Goal: Task Accomplishment & Management: Use online tool/utility

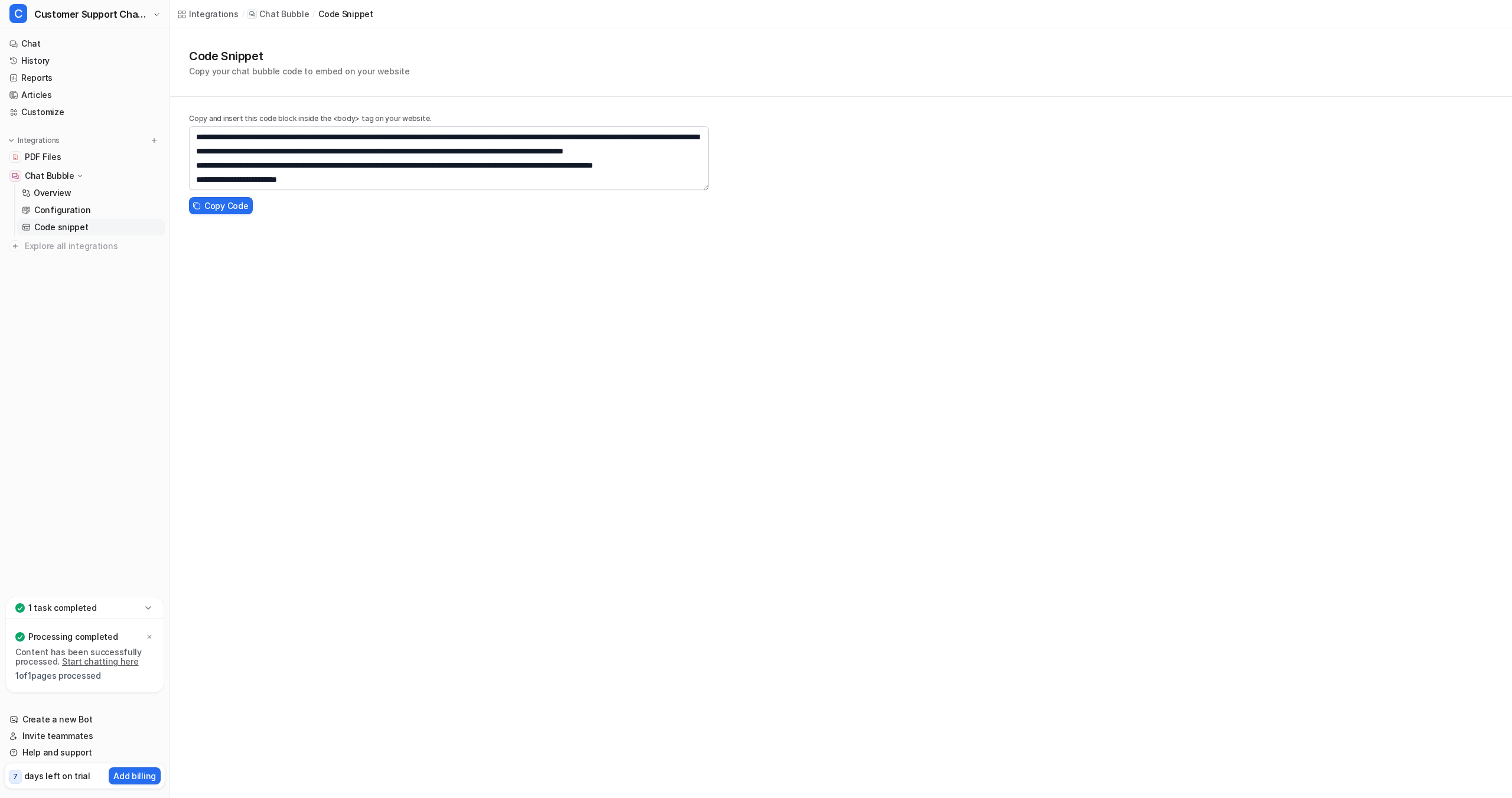
click at [202, 15] on div "Integrations" at bounding box center [214, 14] width 49 height 12
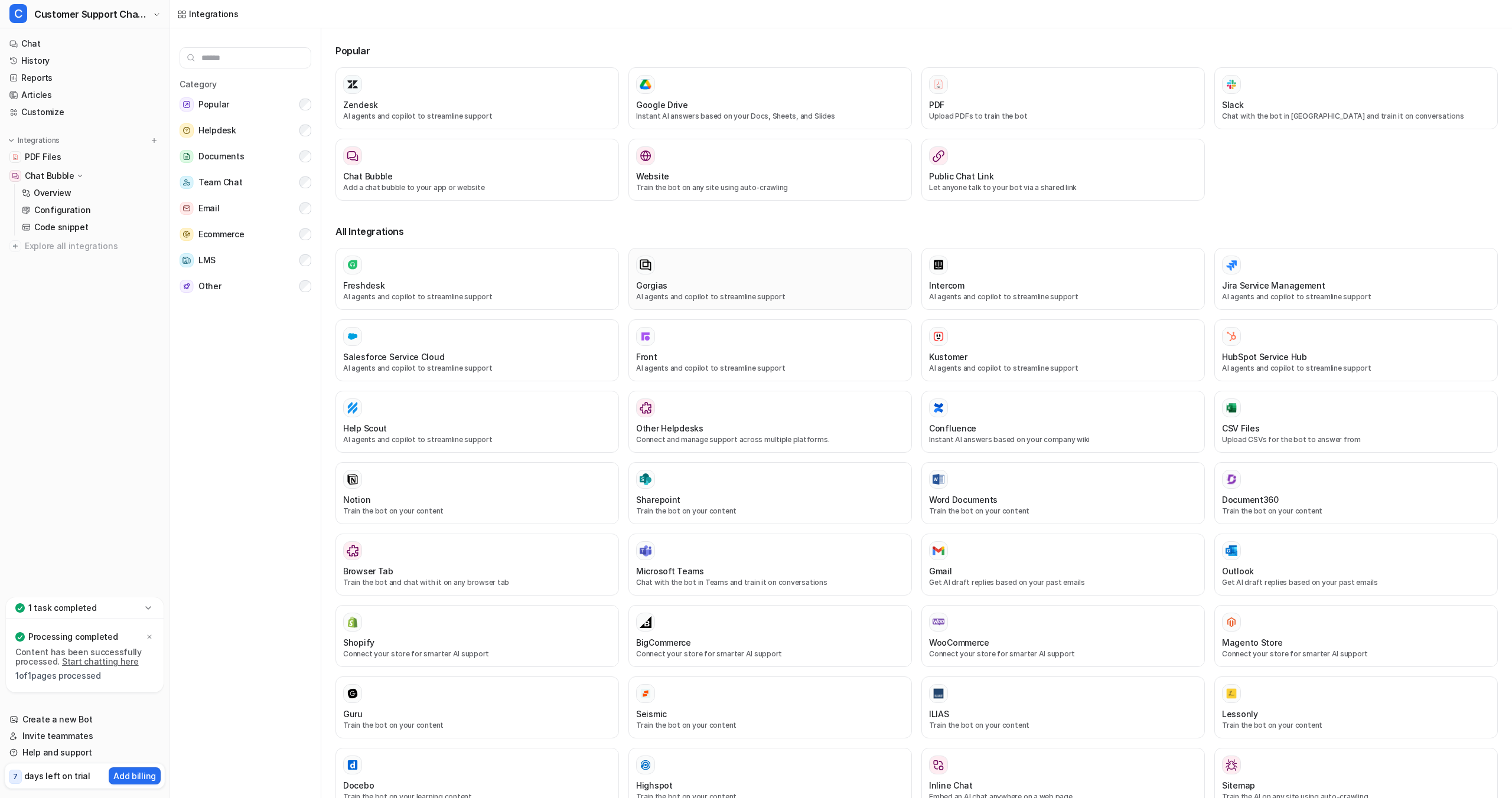
click at [724, 261] on div at bounding box center [770, 265] width 268 height 19
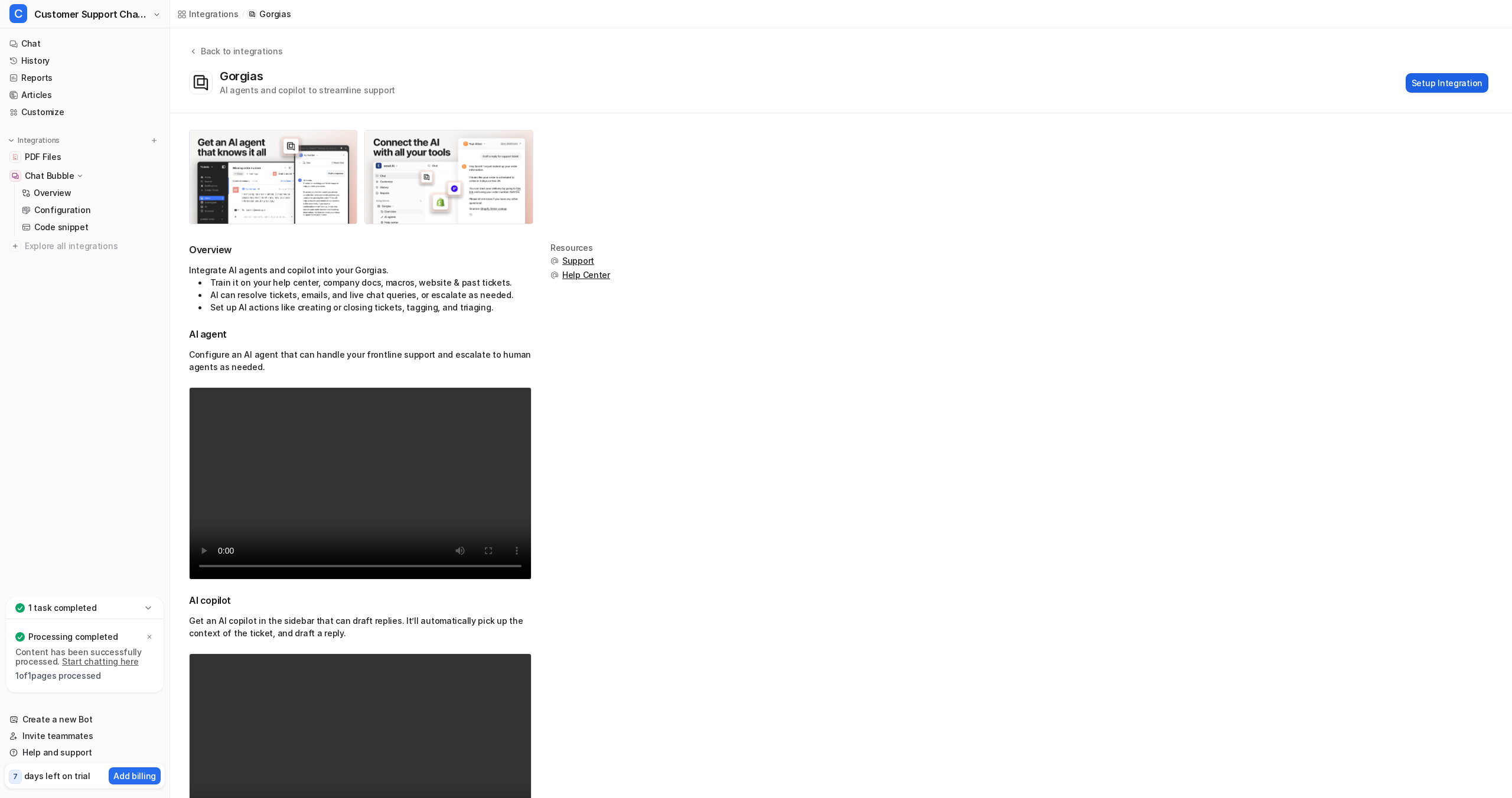
click at [1445, 83] on button "Setup Integration" at bounding box center [1447, 83] width 83 height 20
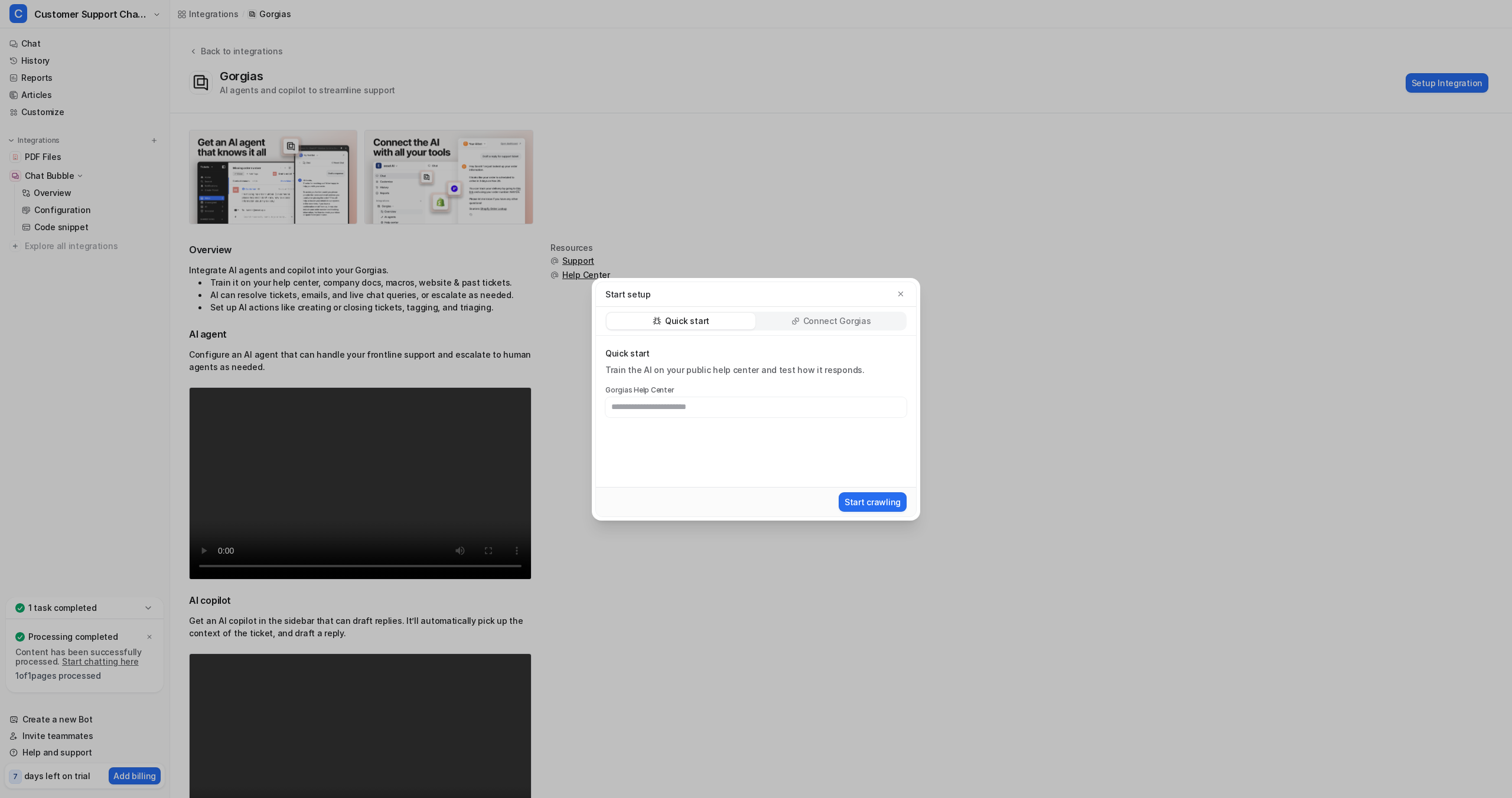
click at [830, 331] on div "Quick start Connect Gorgias" at bounding box center [756, 322] width 320 height 29
click at [829, 327] on div "Connect Gorgias" at bounding box center [830, 321] width 149 height 17
click at [678, 324] on p "Quick start" at bounding box center [687, 321] width 44 height 12
